Goal: Navigation & Orientation: Find specific page/section

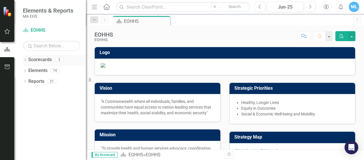
click at [24, 60] on icon "Dropdown" at bounding box center [25, 60] width 4 height 3
click at [42, 70] on link "EOHHS" at bounding box center [58, 71] width 54 height 7
click at [28, 71] on icon at bounding box center [27, 70] width 1 height 3
click at [39, 80] on link "MCDHH" at bounding box center [61, 81] width 49 height 7
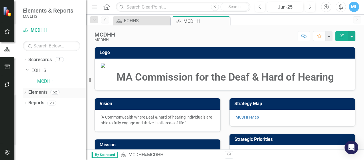
click at [27, 91] on icon "Dropdown" at bounding box center [25, 92] width 4 height 3
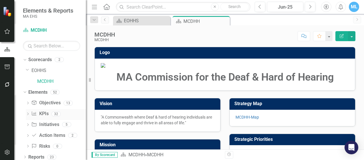
click at [42, 111] on link "KPI KPIs" at bounding box center [39, 114] width 17 height 7
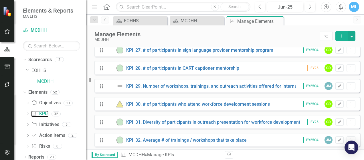
scroll to position [530, 0]
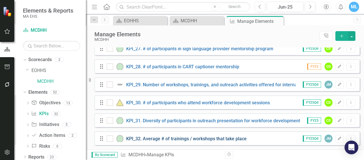
click at [218, 137] on link "KPI_32. Average # of trainings / workshops that take place" at bounding box center [186, 138] width 120 height 5
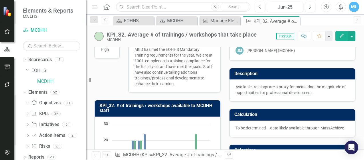
scroll to position [29, 0]
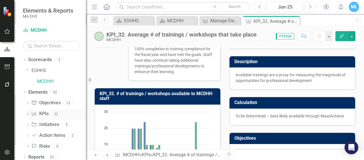
click at [45, 115] on link "KPI KPIs" at bounding box center [39, 114] width 17 height 7
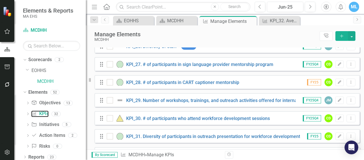
scroll to position [501, 0]
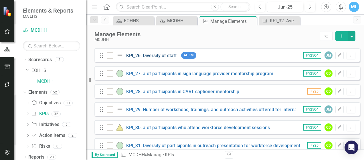
click at [160, 58] on link "KPI_26. Diversity of staff" at bounding box center [151, 55] width 51 height 5
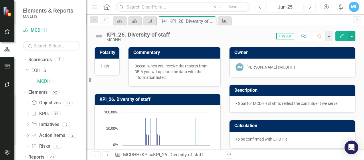
click at [305, 36] on icon "Comment" at bounding box center [303, 36] width 5 height 4
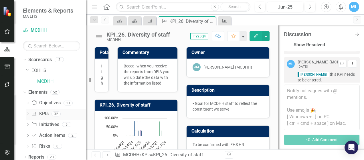
scroll to position [3, 0]
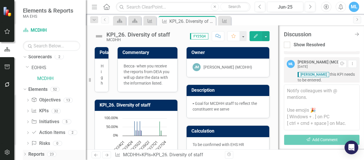
click at [26, 153] on icon "Dropdown" at bounding box center [25, 154] width 4 height 3
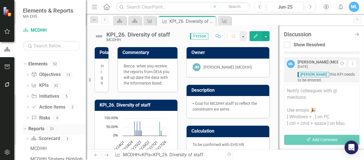
scroll to position [117, 0]
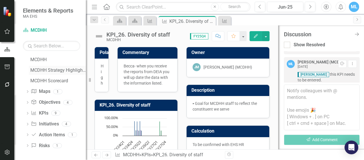
click at [70, 68] on div "MCDHH Strategy Highlights" at bounding box center [58, 70] width 56 height 5
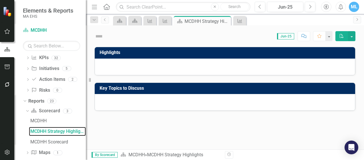
scroll to position [32, 0]
